Goal: Check status

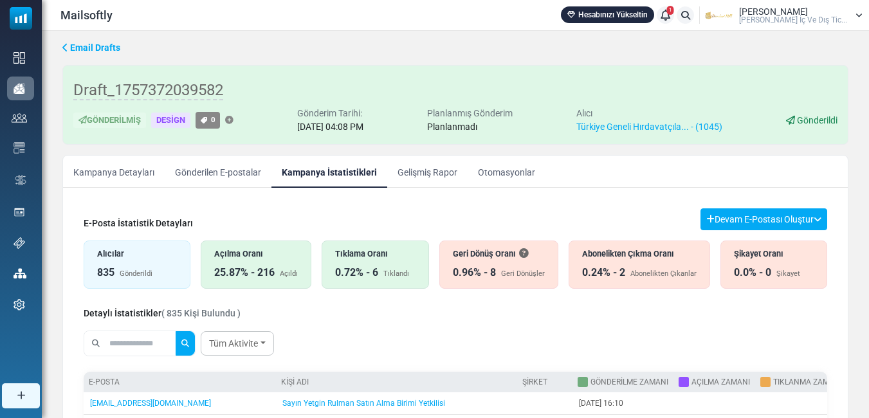
click at [632, 275] on div "Abonelikten Çıkanlar" at bounding box center [664, 274] width 66 height 11
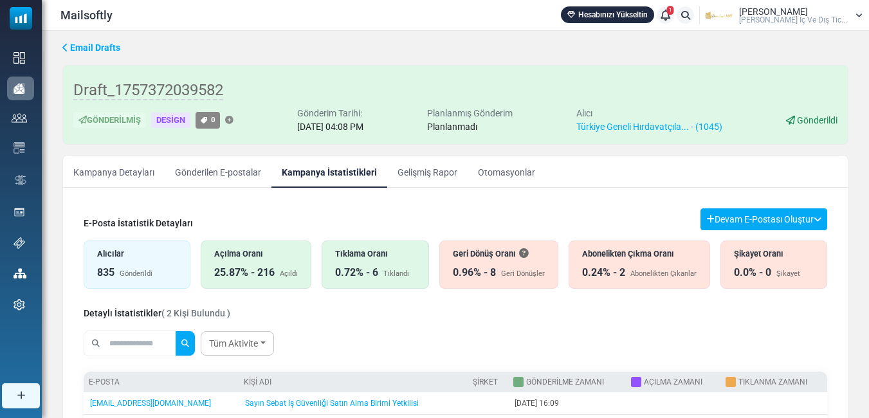
click at [380, 263] on div "Tıklama Oranı 0.72% - 6 Tıklandı" at bounding box center [375, 265] width 107 height 48
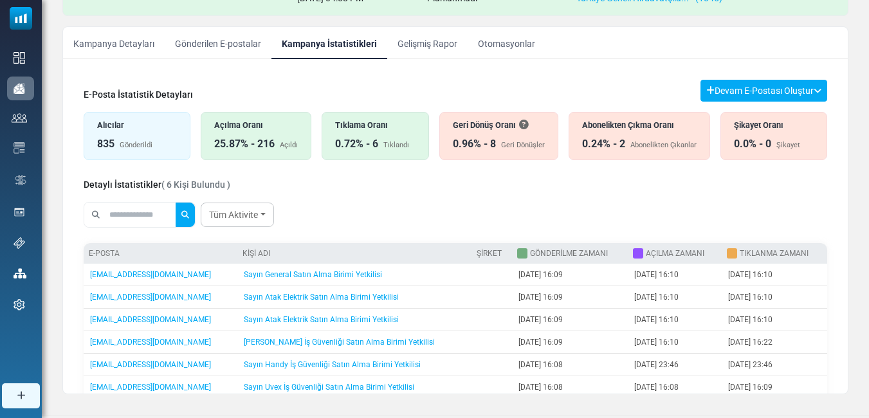
click at [271, 145] on div "25.87% - 216" at bounding box center [244, 143] width 60 height 15
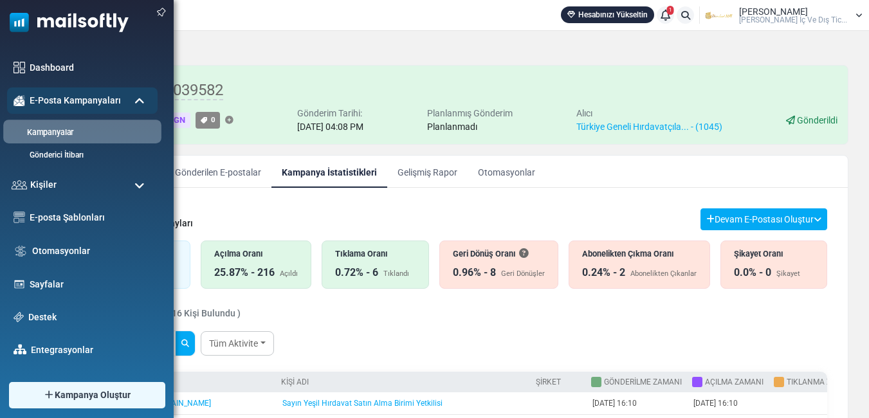
click at [48, 133] on link "Kampanyalar" at bounding box center [80, 133] width 154 height 12
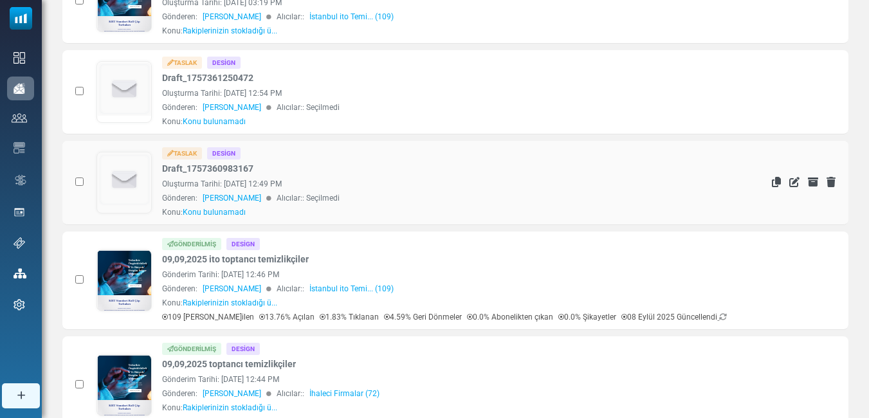
scroll to position [579, 0]
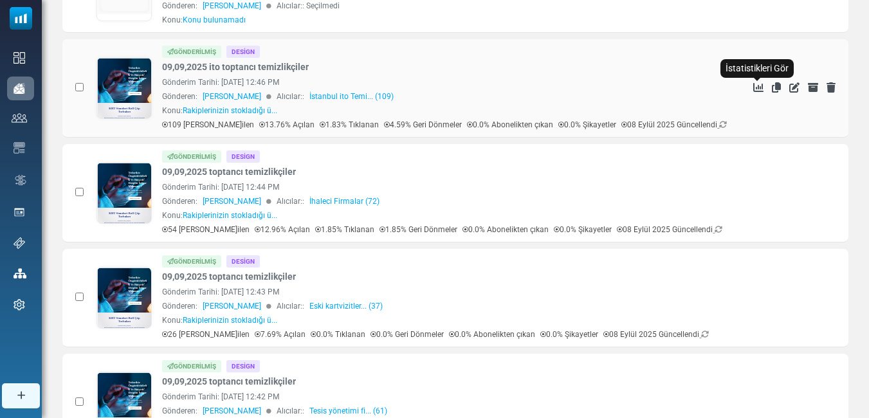
click at [753, 86] on icon "İstatistikleri Gör" at bounding box center [758, 87] width 10 height 10
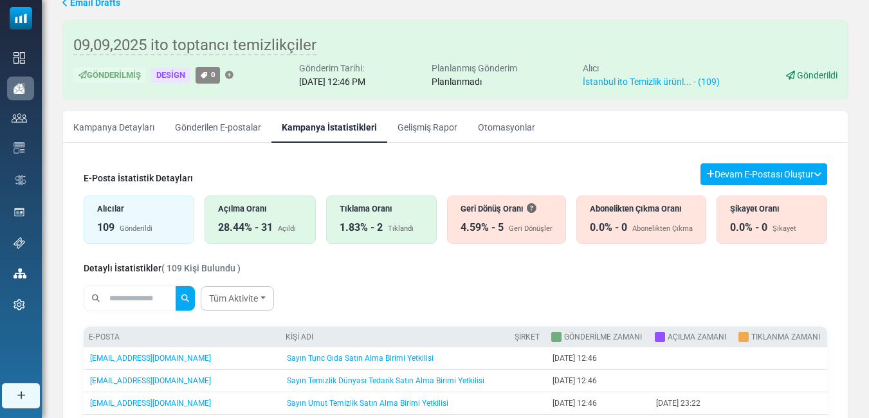
scroll to position [129, 0]
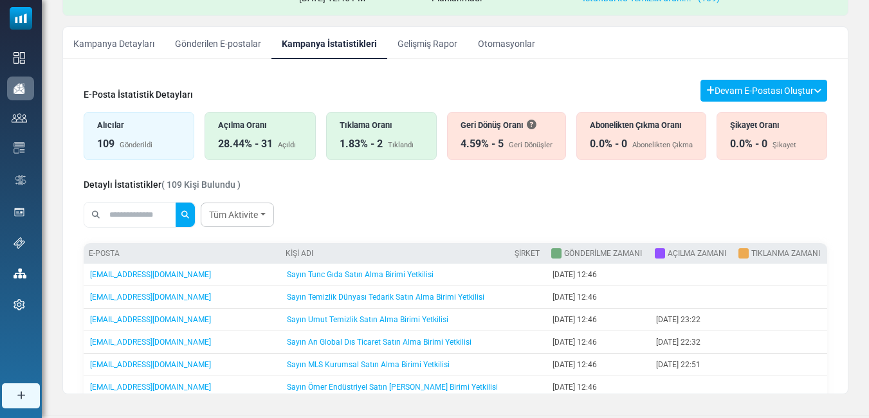
click at [390, 124] on div "Tıklama Oranı" at bounding box center [382, 125] width 84 height 12
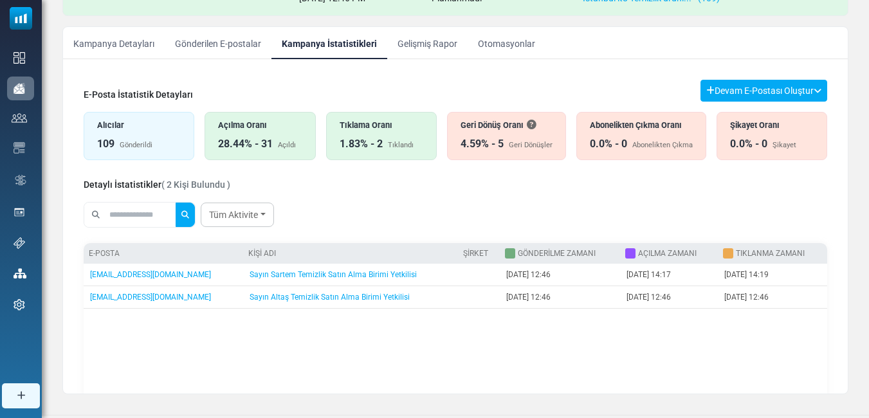
click at [261, 135] on div "Açılma Oranı 28.44% - 31 Açıldı" at bounding box center [260, 136] width 111 height 48
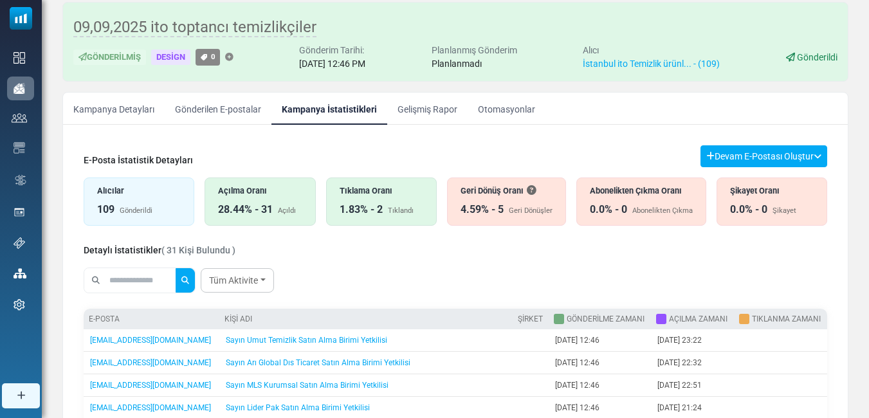
scroll to position [0, 0]
